Goal: Transaction & Acquisition: Purchase product/service

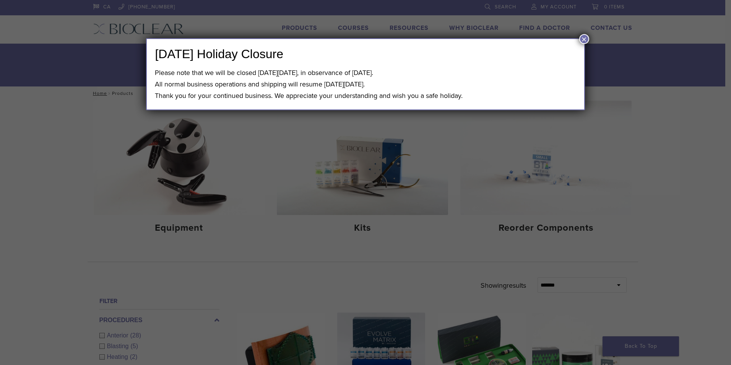
click at [585, 41] on button "×" at bounding box center [585, 39] width 10 height 10
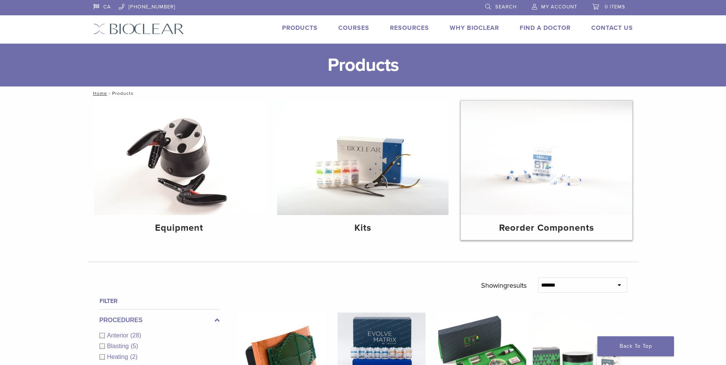
click at [505, 158] on img at bounding box center [546, 158] width 171 height 114
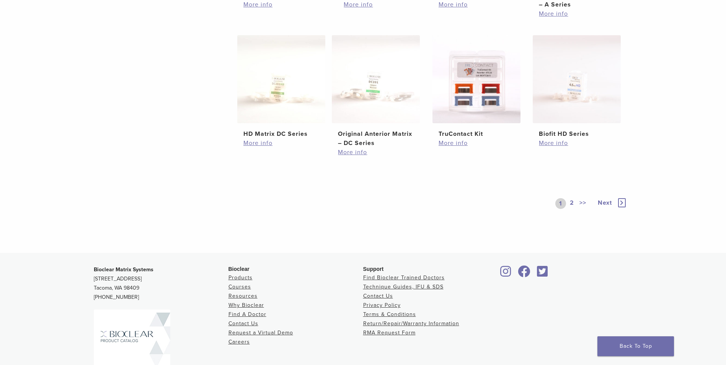
scroll to position [421, 0]
click at [564, 198] on div "1 2 >>" at bounding box center [572, 202] width 35 height 11
click at [574, 204] on link "2" at bounding box center [571, 202] width 7 height 11
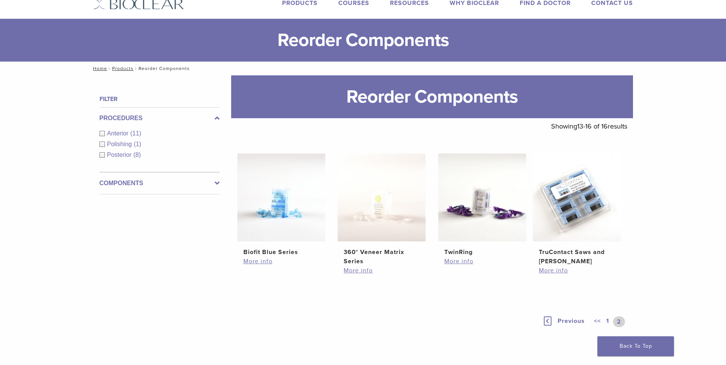
scroll to position [38, 0]
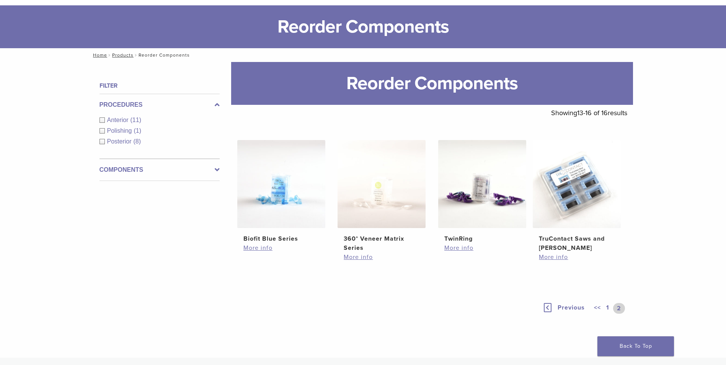
click at [109, 121] on span "Anterior" at bounding box center [118, 120] width 23 height 7
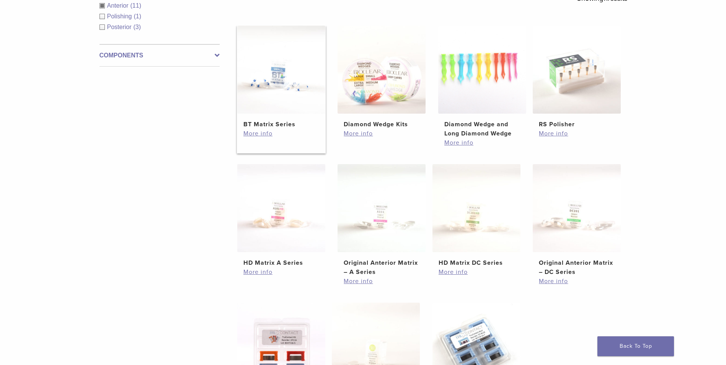
scroll to position [153, 0]
click at [270, 66] on img at bounding box center [281, 69] width 88 height 88
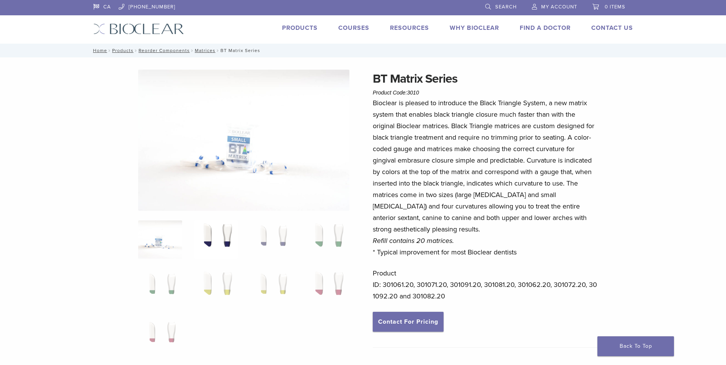
click at [221, 230] on img at bounding box center [216, 239] width 44 height 38
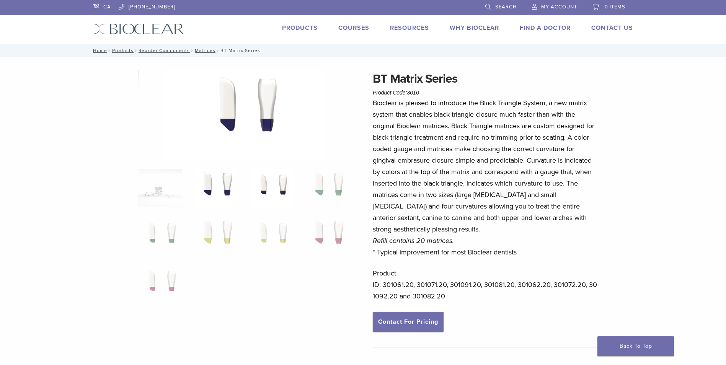
click at [267, 181] on img at bounding box center [271, 188] width 44 height 38
drag, startPoint x: 458, startPoint y: 80, endPoint x: 374, endPoint y: 83, distance: 83.5
click at [374, 83] on h1 "BT Matrix Series" at bounding box center [485, 79] width 225 height 18
copy h1 "BT Matrix Series"
